Goal: Transaction & Acquisition: Purchase product/service

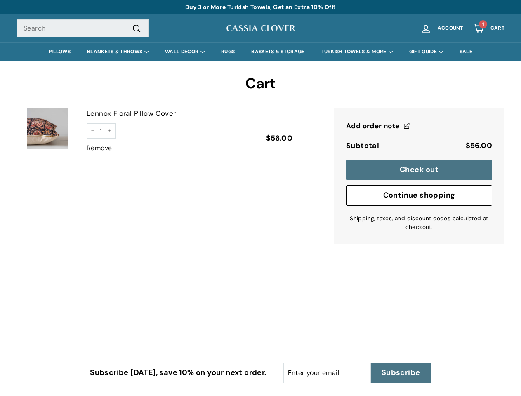
click at [260, 7] on div "Buy 3 or More Turkish Towels, Get an Extra 10% Off!" at bounding box center [261, 6] width 488 height 9
click at [116, 52] on summary "BLANKETS & THROWS" at bounding box center [118, 52] width 78 height 19
click at [184, 52] on summary "WALL DECOR" at bounding box center [185, 52] width 56 height 19
click at [357, 52] on summary "TURKISH TOWELS & MORE" at bounding box center [357, 52] width 88 height 19
click at [427, 52] on summary "GIFT GUIDE" at bounding box center [426, 52] width 50 height 19
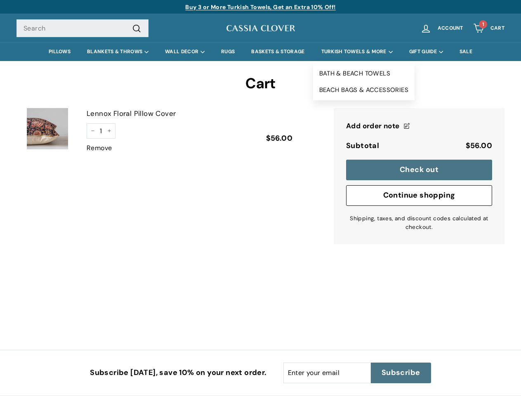
click at [93, 131] on icon "Reduce item quantity by one" at bounding box center [93, 131] width 4 height 4
type input "0"
click at [109, 131] on div "Quantity 0 − + Remove" at bounding box center [101, 138] width 29 height 30
click at [419, 126] on label "Add order note .cls-1{stroke-miterlimit:10} Close" at bounding box center [419, 125] width 146 height 11
click at [0, 0] on textarea "Add order note .cls-1{stroke-miterlimit:10} Close" at bounding box center [0, 0] width 0 height 0
